Goal: Task Accomplishment & Management: Use online tool/utility

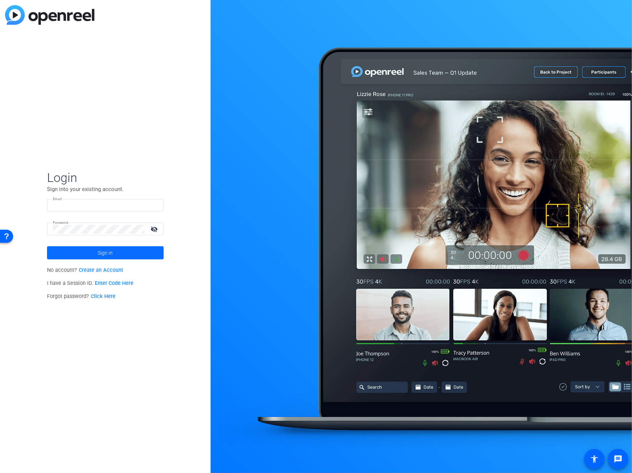
type input "[EMAIL_ADDRESS][DOMAIN_NAME]"
click at [95, 244] on span at bounding box center [105, 252] width 117 height 17
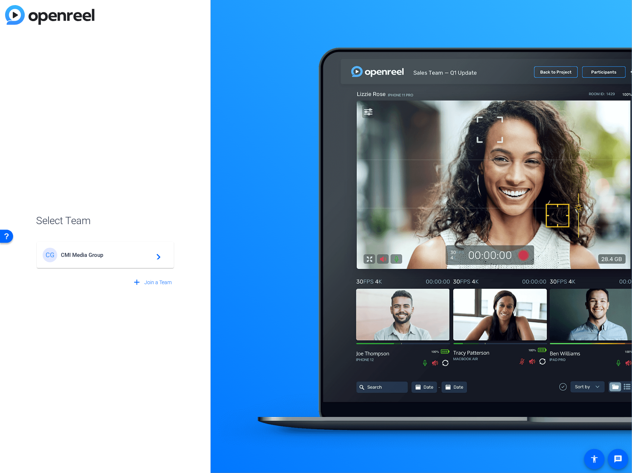
click at [92, 250] on div "CG CMI Media Group navigate_next" at bounding box center [105, 255] width 125 height 15
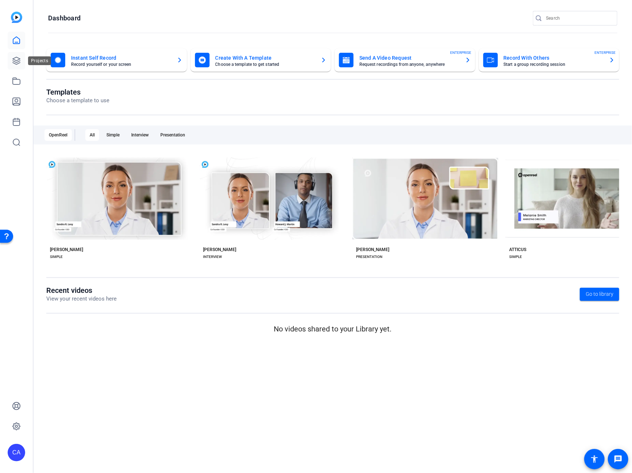
click at [18, 63] on icon at bounding box center [16, 60] width 9 height 9
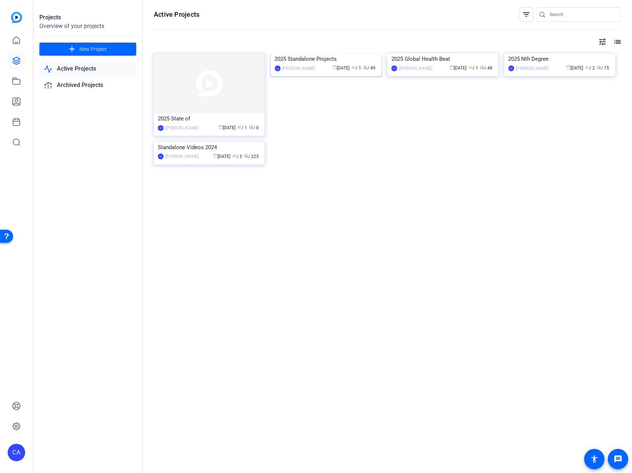
click at [304, 54] on img at bounding box center [326, 54] width 111 height 0
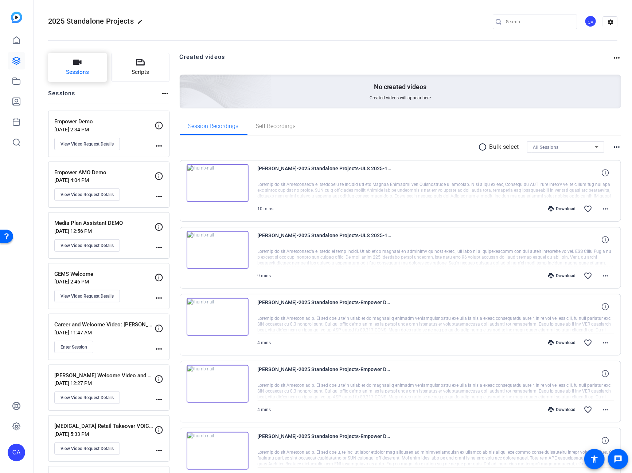
click at [65, 70] on button "Sessions" at bounding box center [77, 67] width 59 height 29
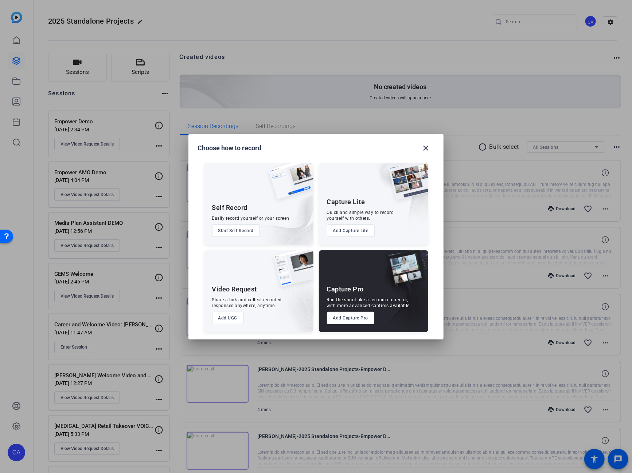
click at [231, 321] on button "Add UGC" at bounding box center [228, 318] width 32 height 12
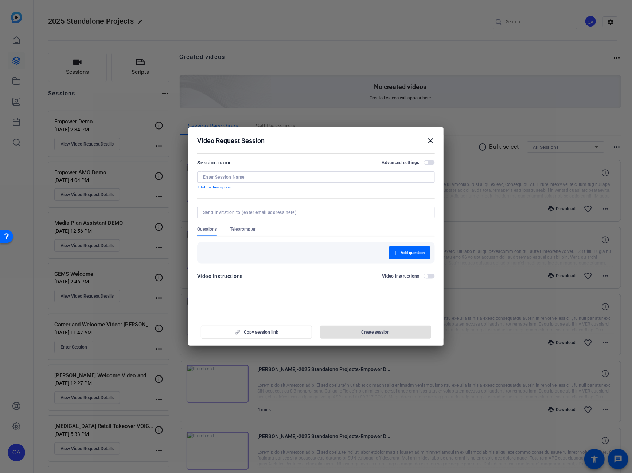
click at [240, 178] on input at bounding box center [316, 177] width 226 height 6
paste input "Empower for the Gilead Pitch"
type input "Empower for the Gilead Pitch"
click at [346, 334] on span "button" at bounding box center [375, 332] width 111 height 17
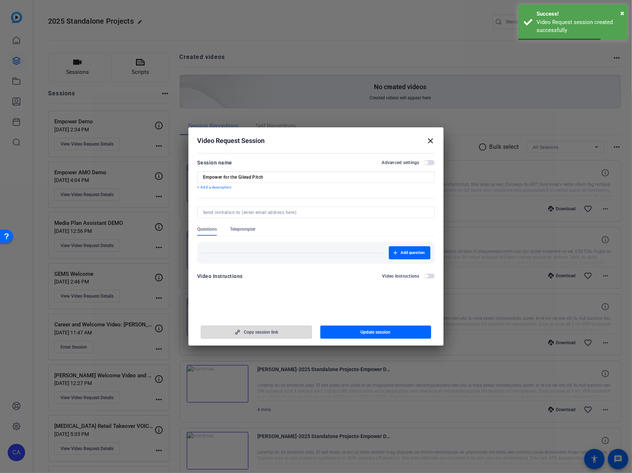
click at [254, 336] on span "button" at bounding box center [256, 332] width 110 height 17
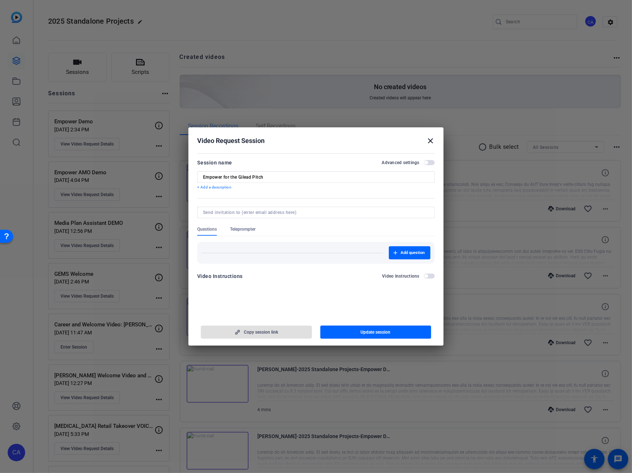
drag, startPoint x: 430, startPoint y: 137, endPoint x: 428, endPoint y: 148, distance: 10.5
click at [430, 139] on mat-icon "close" at bounding box center [430, 141] width 9 height 9
